Goal: Task Accomplishment & Management: Manage account settings

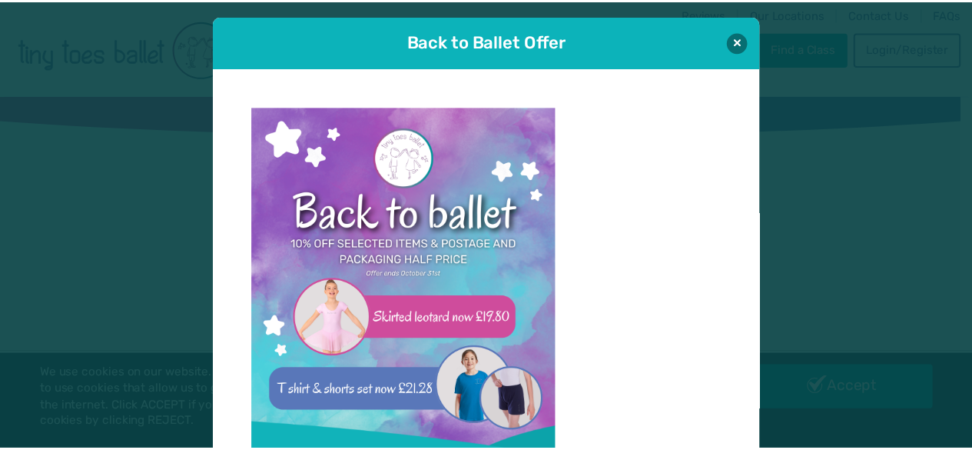
scroll to position [15, 0]
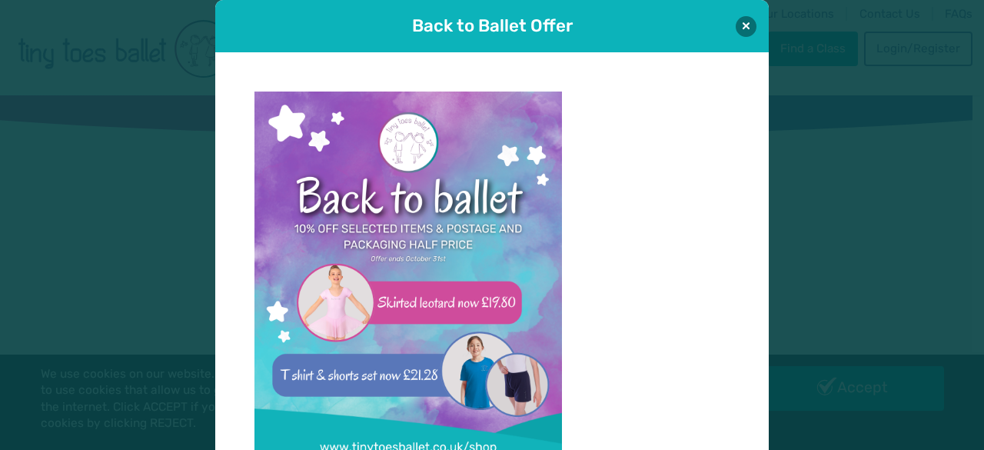
click at [729, 38] on div "Back to Ballet Offer" at bounding box center [492, 26] width 554 height 52
click at [743, 18] on button at bounding box center [746, 25] width 21 height 21
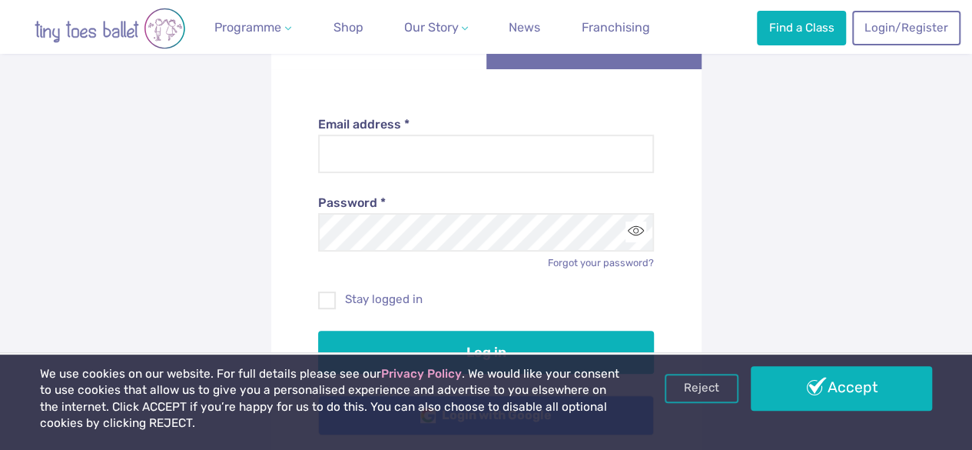
scroll to position [188, 0]
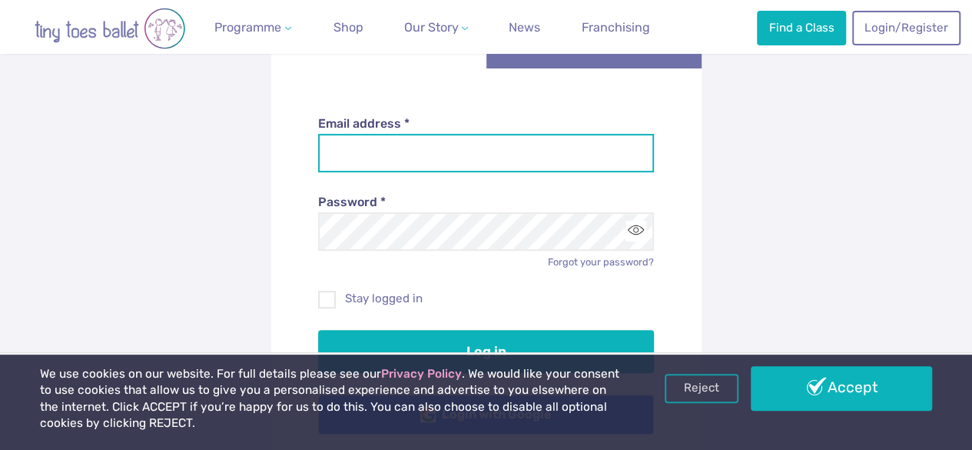
click at [372, 161] on input "Email address *" at bounding box center [486, 153] width 336 height 38
type input "**********"
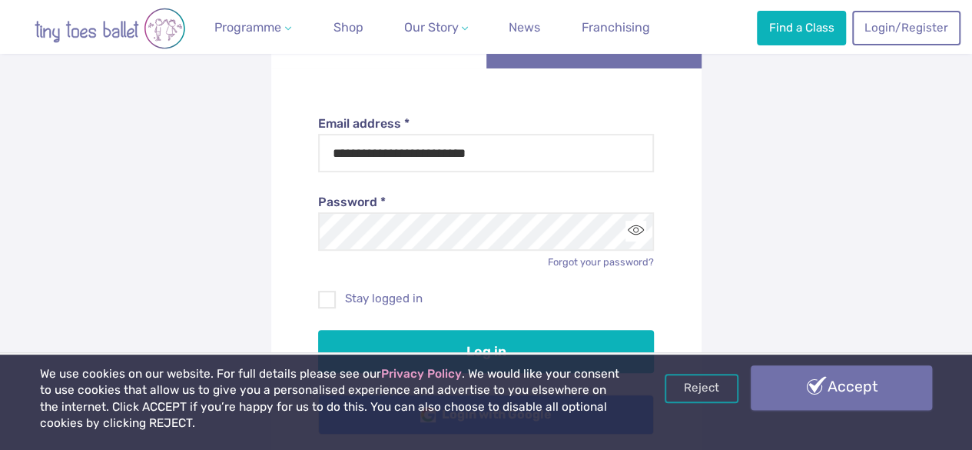
click at [929, 387] on link "Accept" at bounding box center [841, 387] width 181 height 45
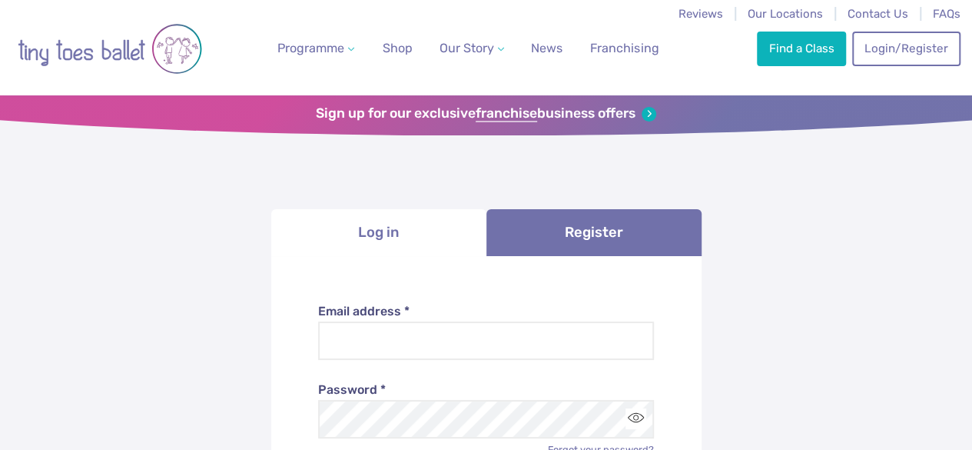
click at [402, 231] on li "Log in" at bounding box center [378, 232] width 215 height 47
click at [354, 221] on li "Log in" at bounding box center [378, 232] width 215 height 47
click at [908, 52] on link "Login/Register" at bounding box center [907, 48] width 108 height 34
click at [382, 238] on li "Log in" at bounding box center [378, 232] width 215 height 47
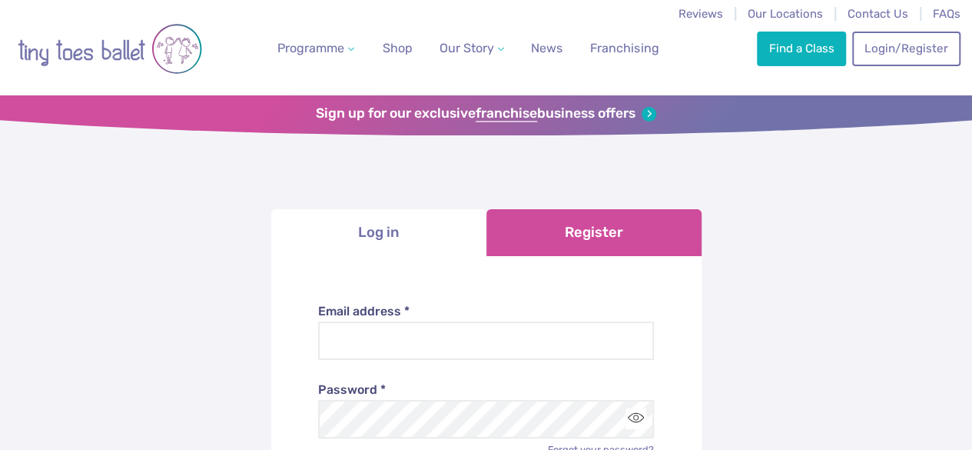
click at [551, 228] on link "Register" at bounding box center [594, 232] width 215 height 47
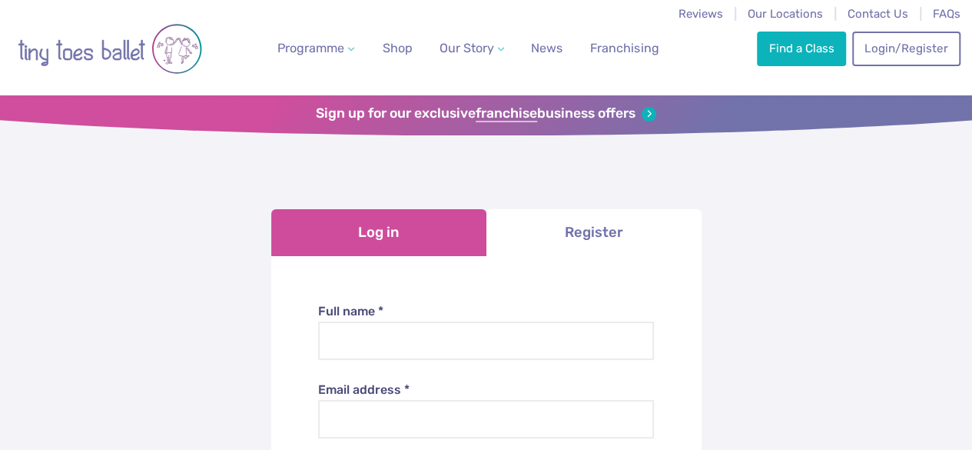
click at [381, 231] on link "Log in" at bounding box center [378, 232] width 215 height 47
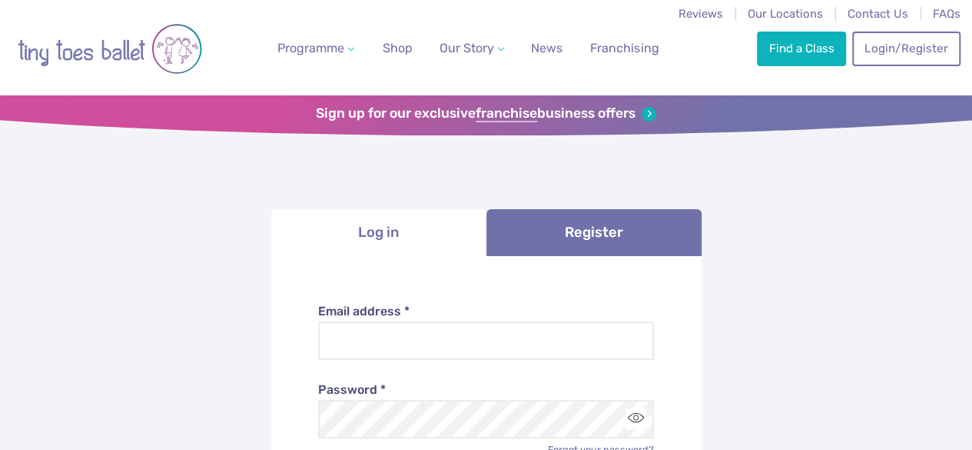
click at [381, 231] on li "Log in" at bounding box center [378, 232] width 215 height 47
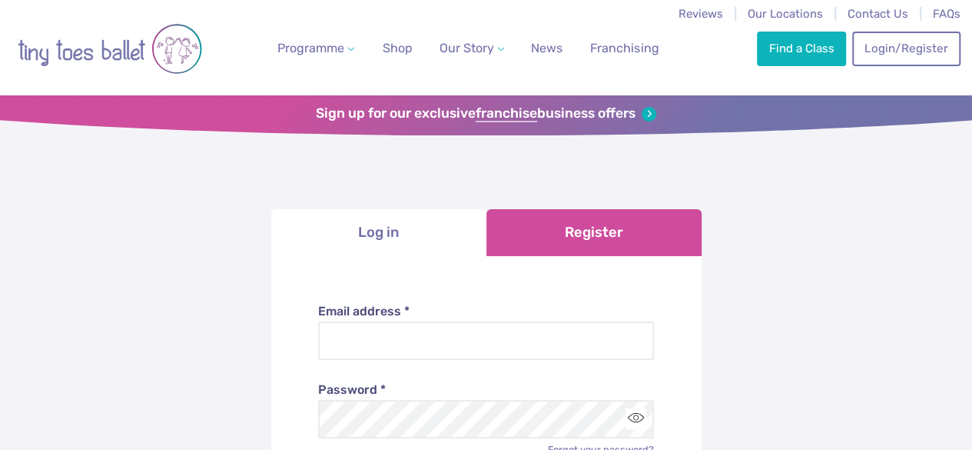
click at [590, 227] on link "Register" at bounding box center [594, 232] width 215 height 47
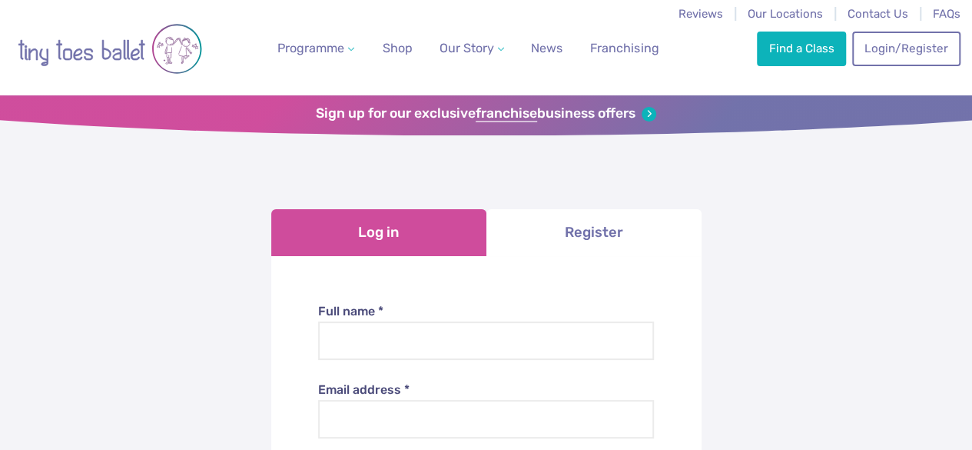
click at [374, 239] on link "Log in" at bounding box center [378, 232] width 215 height 47
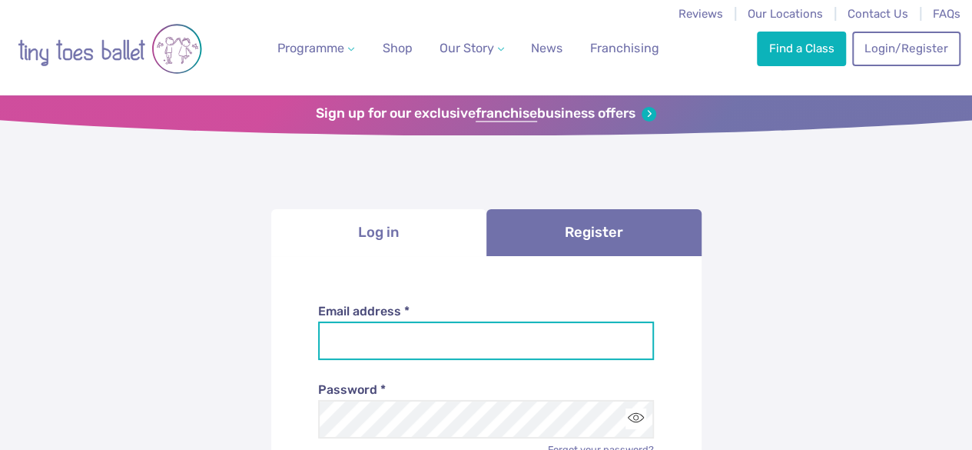
click at [374, 351] on input "Email address *" at bounding box center [486, 340] width 336 height 38
type input "**********"
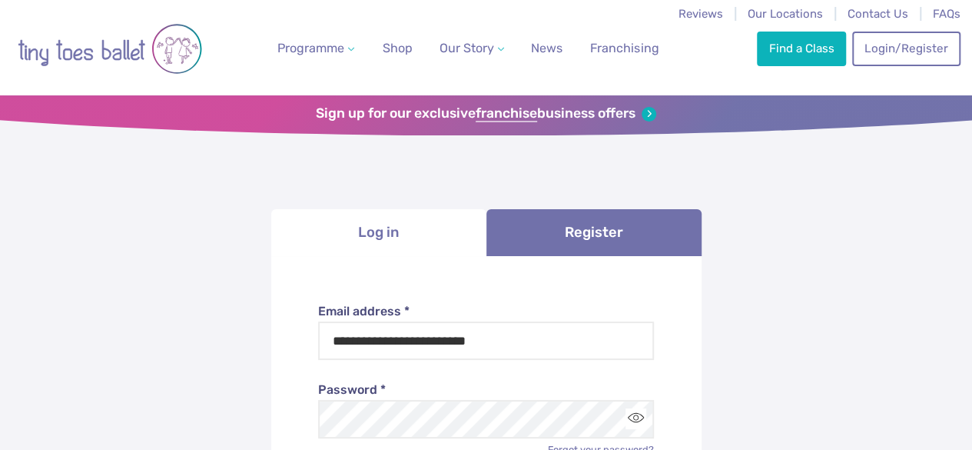
click at [352, 425] on div "Password * Forgot your password?" at bounding box center [486, 408] width 336 height 97
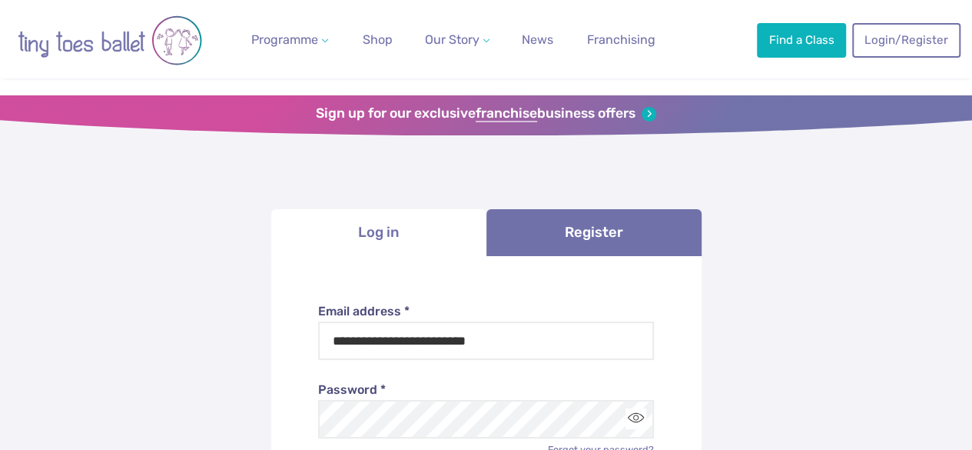
scroll to position [34, 0]
